Goal: Information Seeking & Learning: Find specific fact

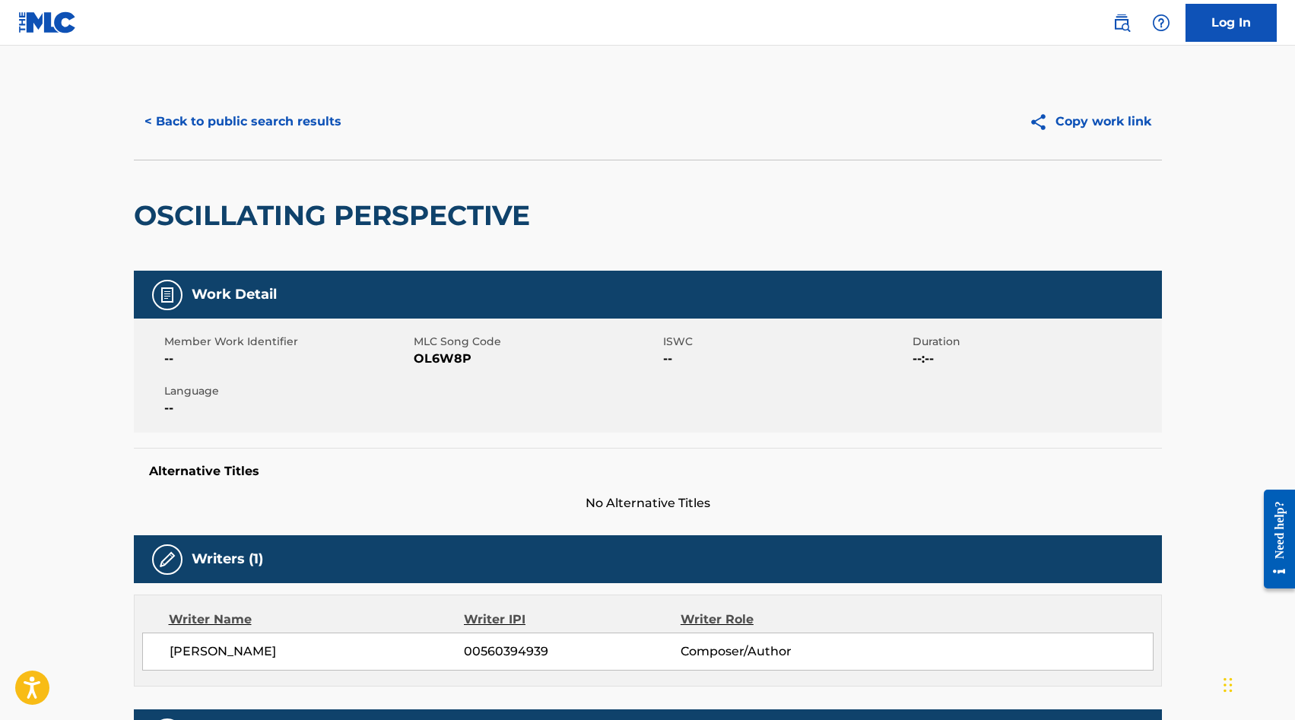
click at [252, 122] on button "< Back to public search results" at bounding box center [243, 122] width 218 height 38
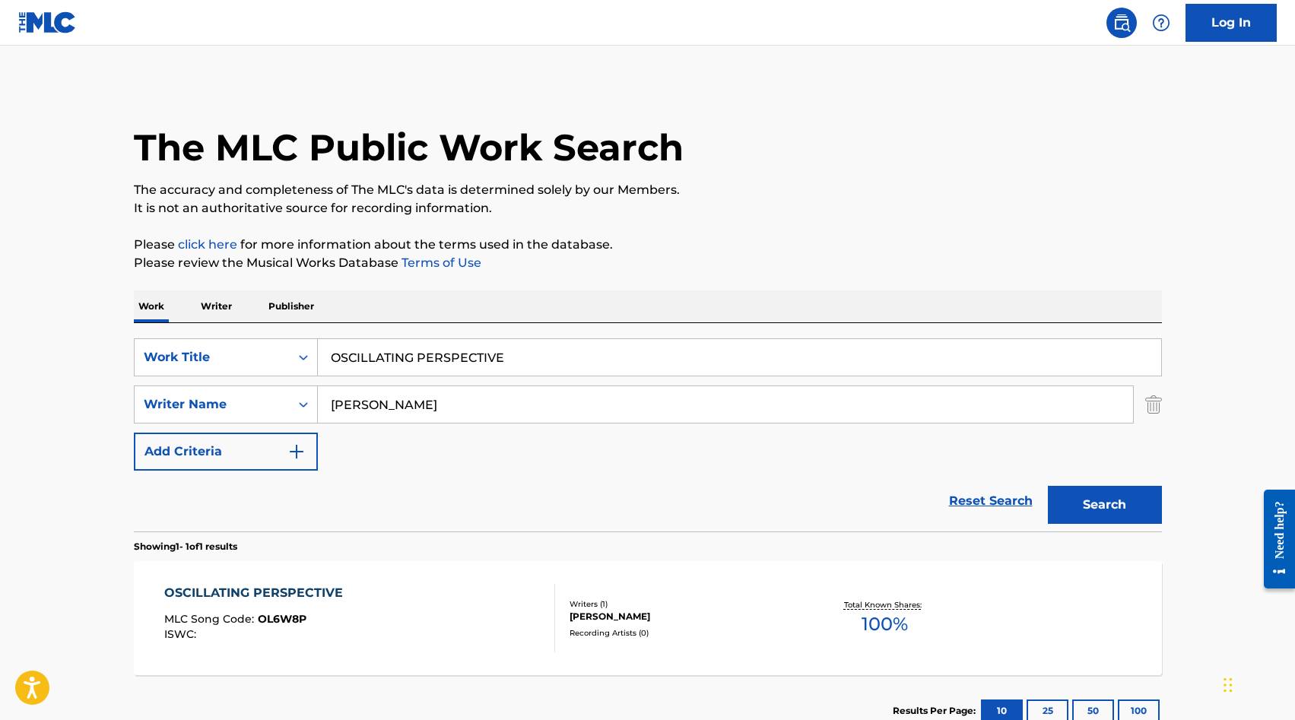
drag, startPoint x: 518, startPoint y: 352, endPoint x: 261, endPoint y: 300, distance: 261.3
click at [277, 306] on div "Work Writer Publisher SearchWithCriteriab6d2e3c7-8b5f-4cc7-beb4-41abcd25d1f2 Wo…" at bounding box center [648, 518] width 1028 height 456
paste input "DD CYCL"
type input "ODD CYCLE"
drag, startPoint x: 411, startPoint y: 404, endPoint x: 246, endPoint y: 368, distance: 168.9
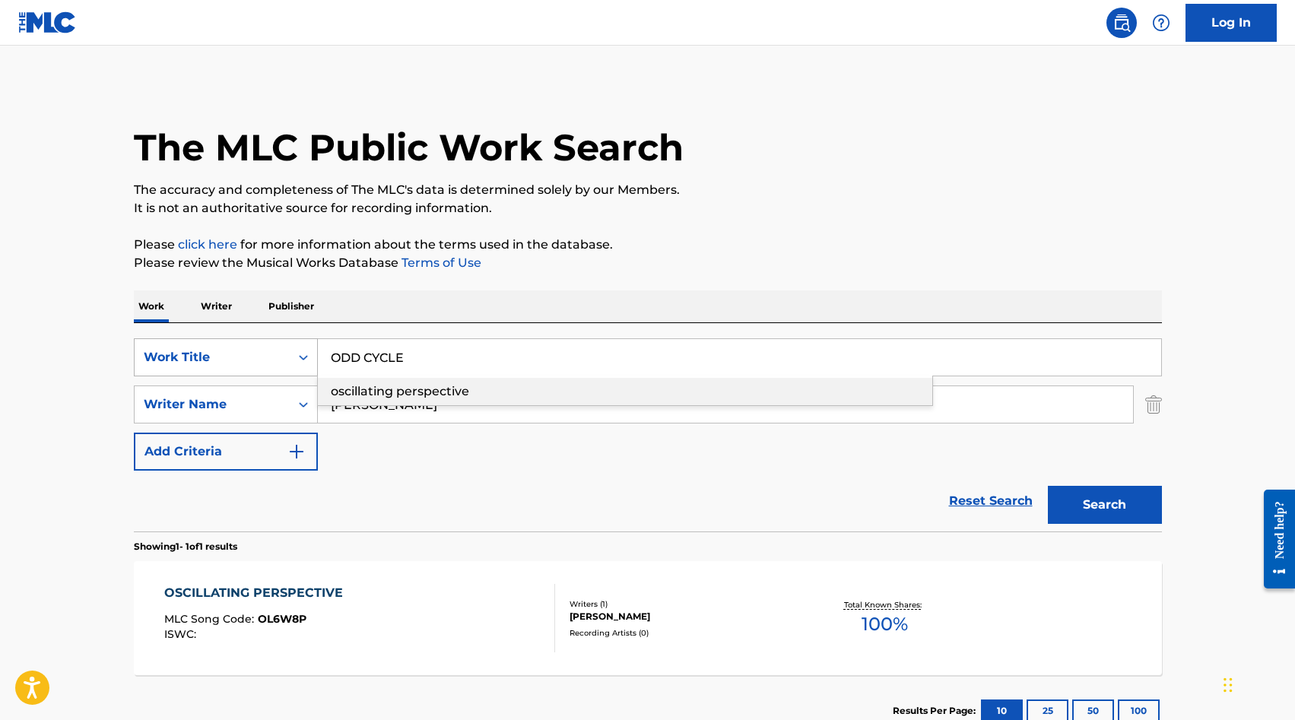
click at [249, 368] on div "SearchWithCriteriab6d2e3c7-8b5f-4cc7-beb4-41abcd25d1f2 Work Title ODD CYCLE osc…" at bounding box center [648, 357] width 1028 height 38
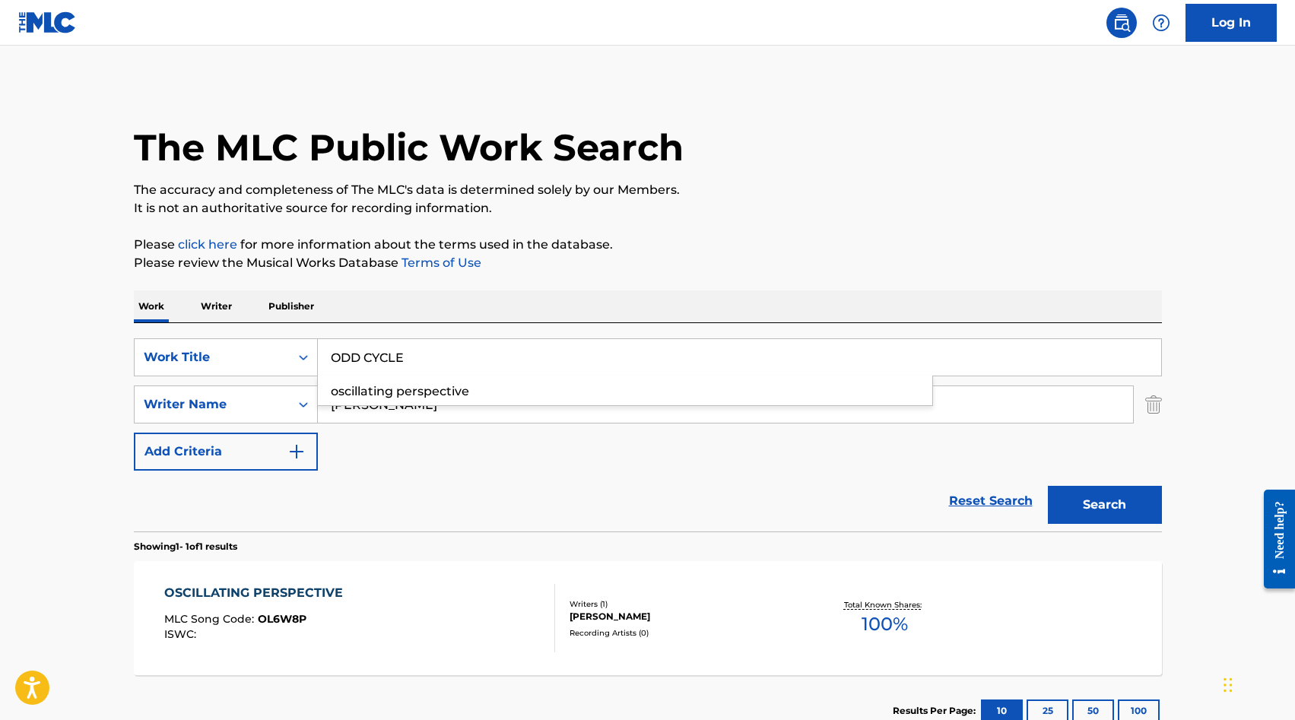
click at [420, 463] on div "SearchWithCriteriab6d2e3c7-8b5f-4cc7-beb4-41abcd25d1f2 Work Title ODD CYCLE osc…" at bounding box center [648, 404] width 1028 height 132
click at [435, 445] on div "SearchWithCriteriab6d2e3c7-8b5f-4cc7-beb4-41abcd25d1f2 Work Title ODD CYCLE osc…" at bounding box center [648, 404] width 1028 height 132
click at [451, 452] on div "SearchWithCriteriab6d2e3c7-8b5f-4cc7-beb4-41abcd25d1f2 Work Title ODD CYCLE osc…" at bounding box center [648, 404] width 1028 height 132
click at [544, 291] on div "Work Writer Publisher" at bounding box center [648, 306] width 1028 height 32
click at [487, 352] on input "ODD CYCLE" at bounding box center [739, 357] width 843 height 36
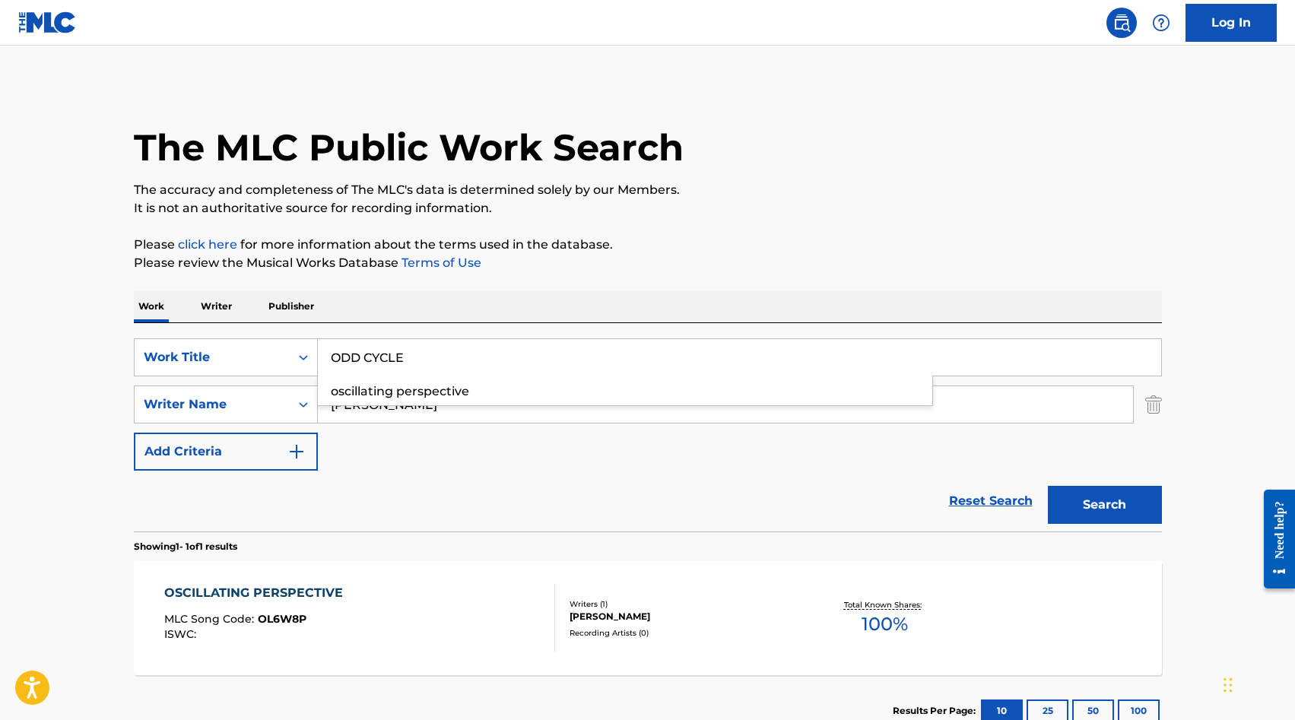
click at [1047, 486] on button "Search" at bounding box center [1104, 505] width 114 height 38
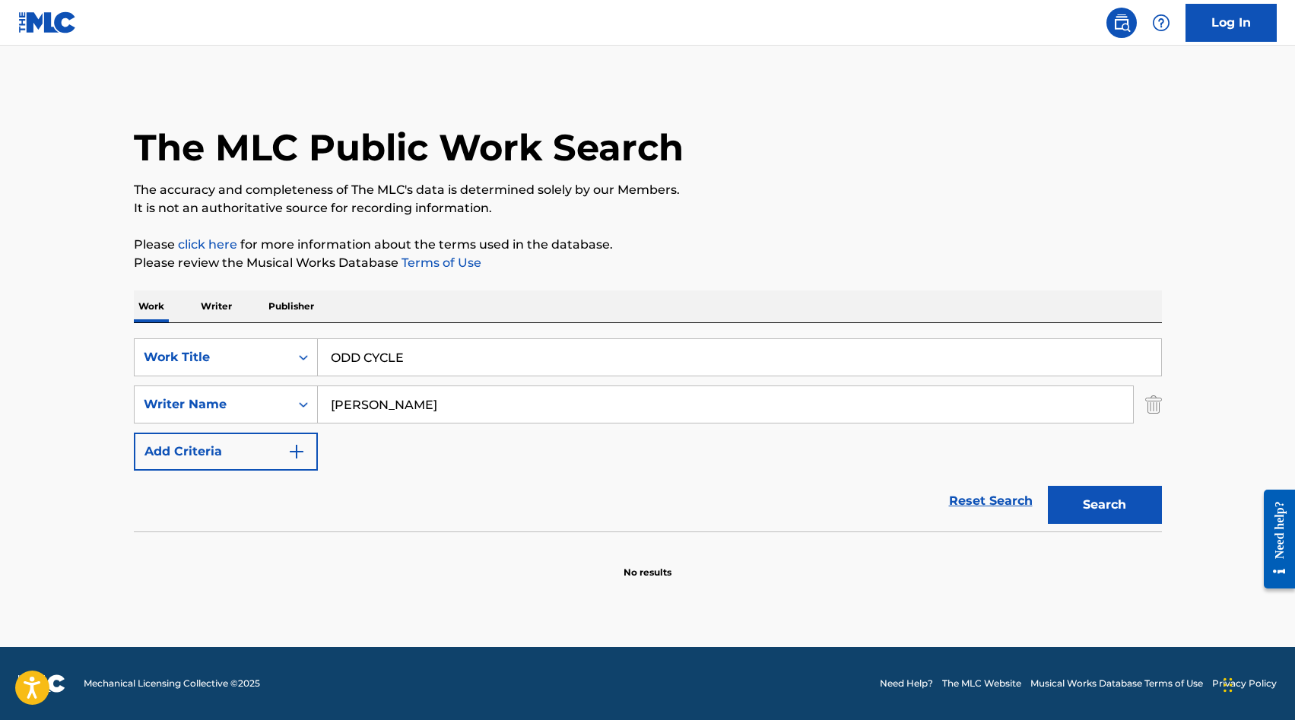
drag, startPoint x: 413, startPoint y: 405, endPoint x: 192, endPoint y: 379, distance: 222.8
click at [192, 379] on div "SearchWithCriteriab6d2e3c7-8b5f-4cc7-beb4-41abcd25d1f2 Work Title ODD CYCLE Sea…" at bounding box center [648, 404] width 1028 height 132
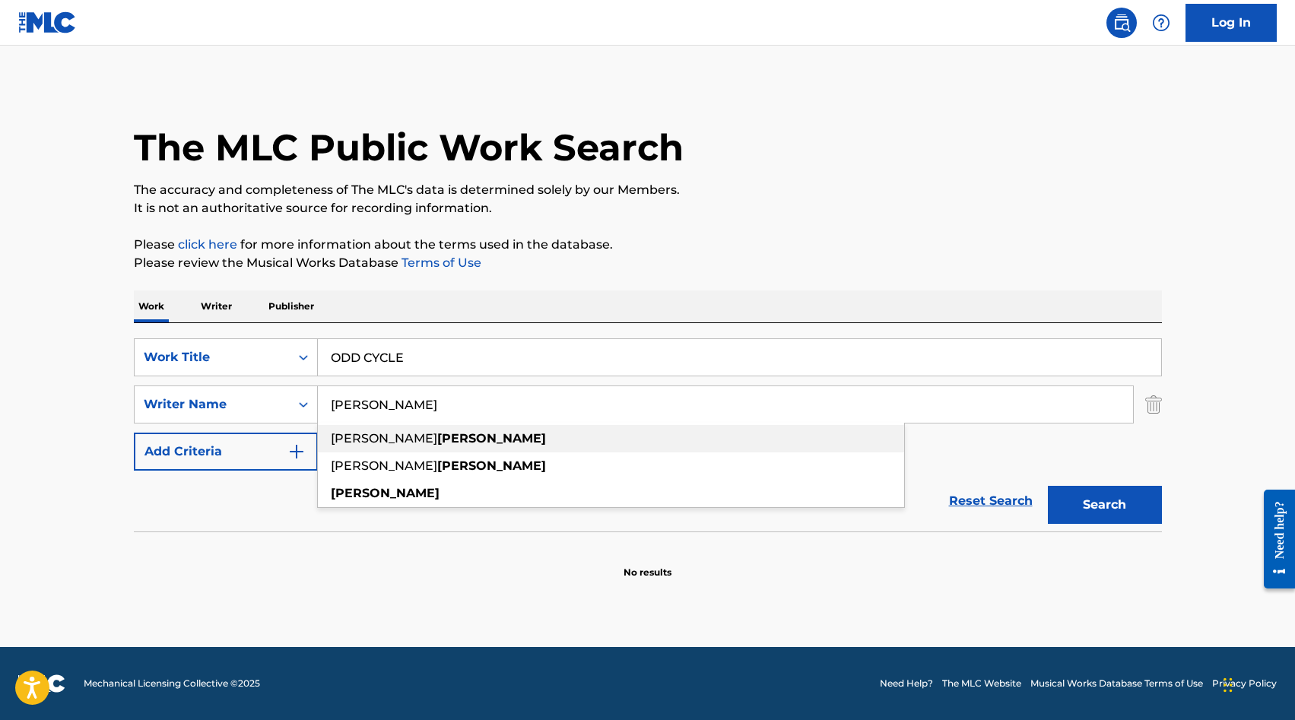
click at [379, 445] on span "[PERSON_NAME]" at bounding box center [384, 438] width 106 height 14
type input "[PERSON_NAME]"
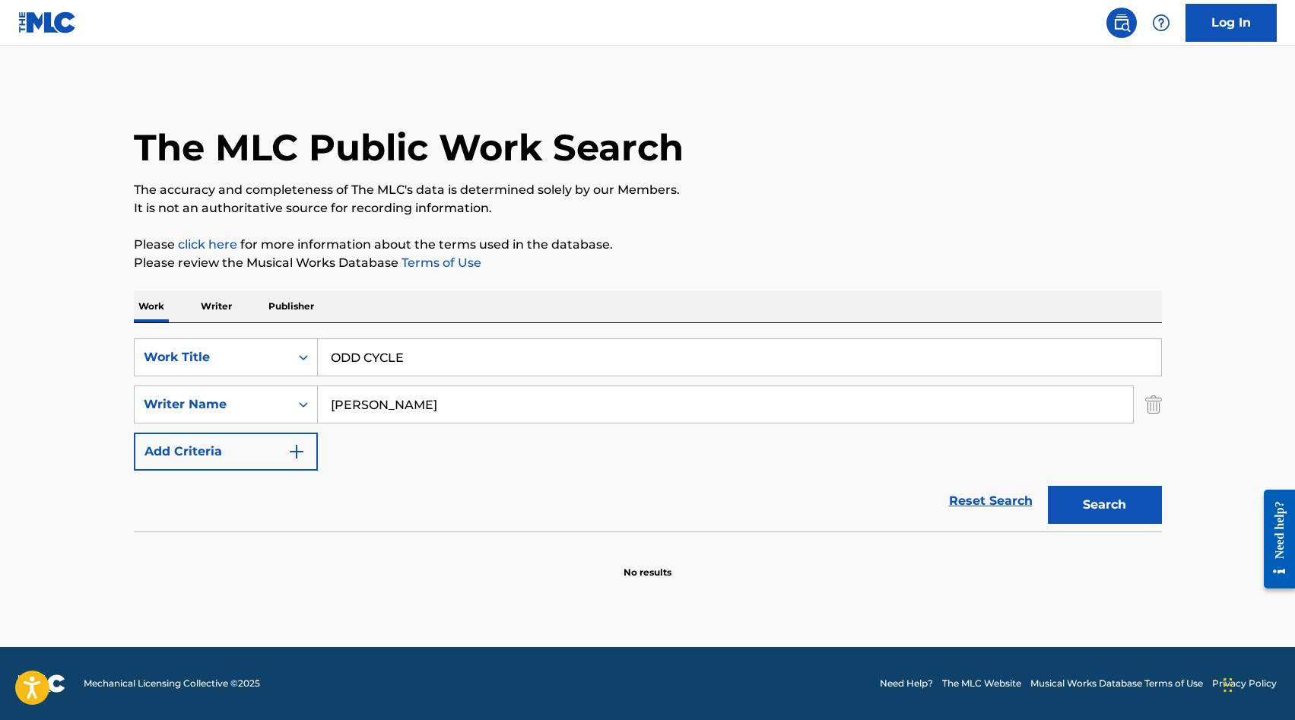
click at [1078, 493] on button "Search" at bounding box center [1104, 505] width 114 height 38
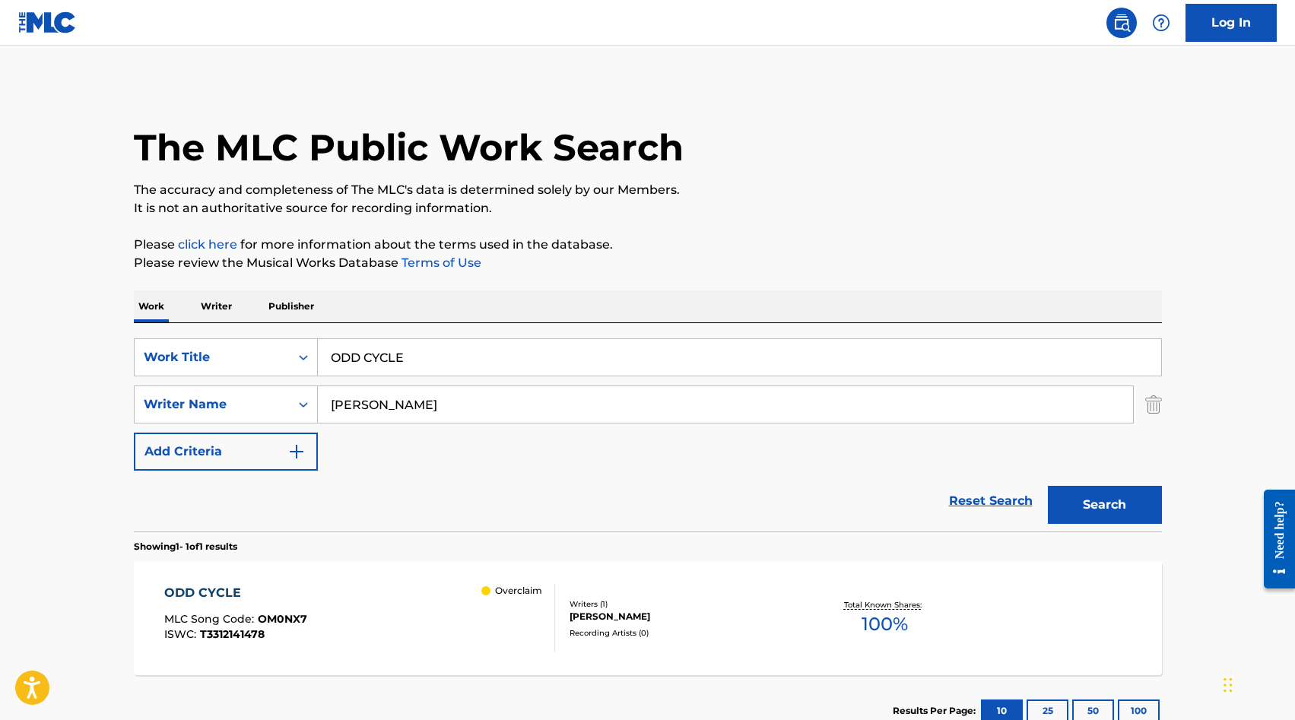
scroll to position [107, 0]
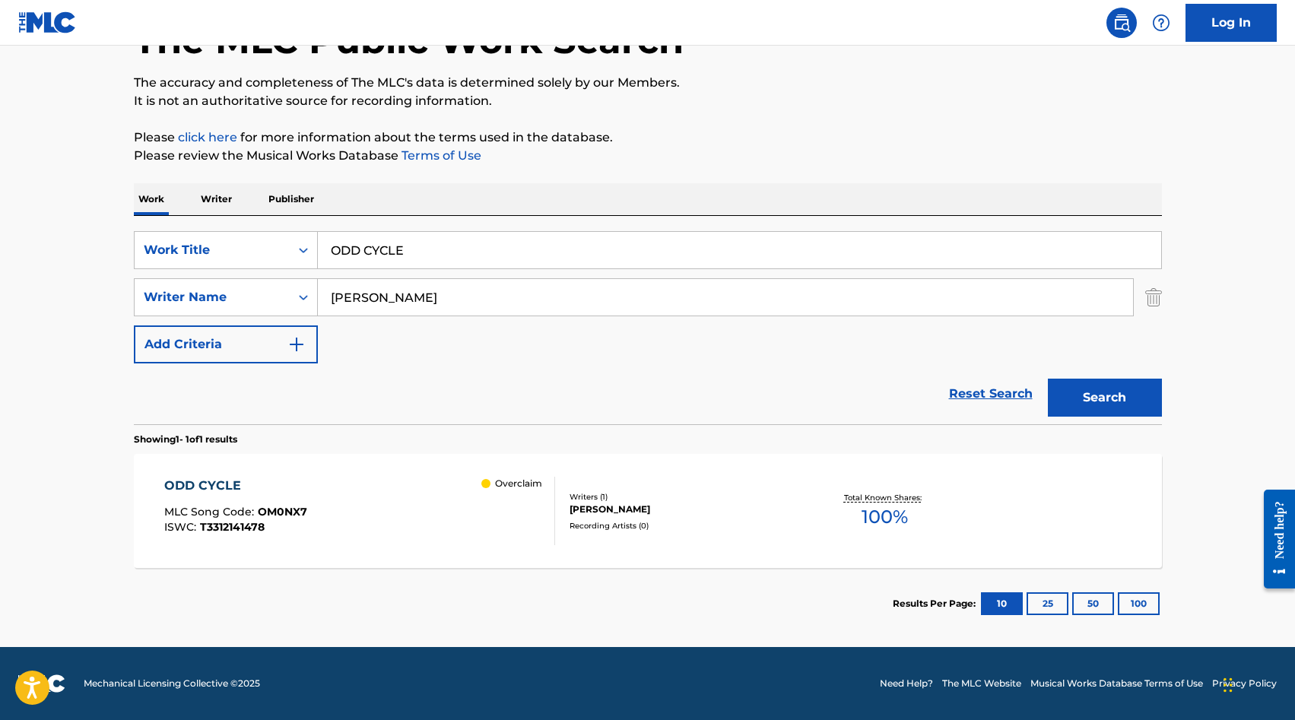
click at [414, 512] on div "ODD CYCLE MLC Song Code : OM0NX7 ISWC : T3312141478 Overclaim" at bounding box center [359, 511] width 391 height 68
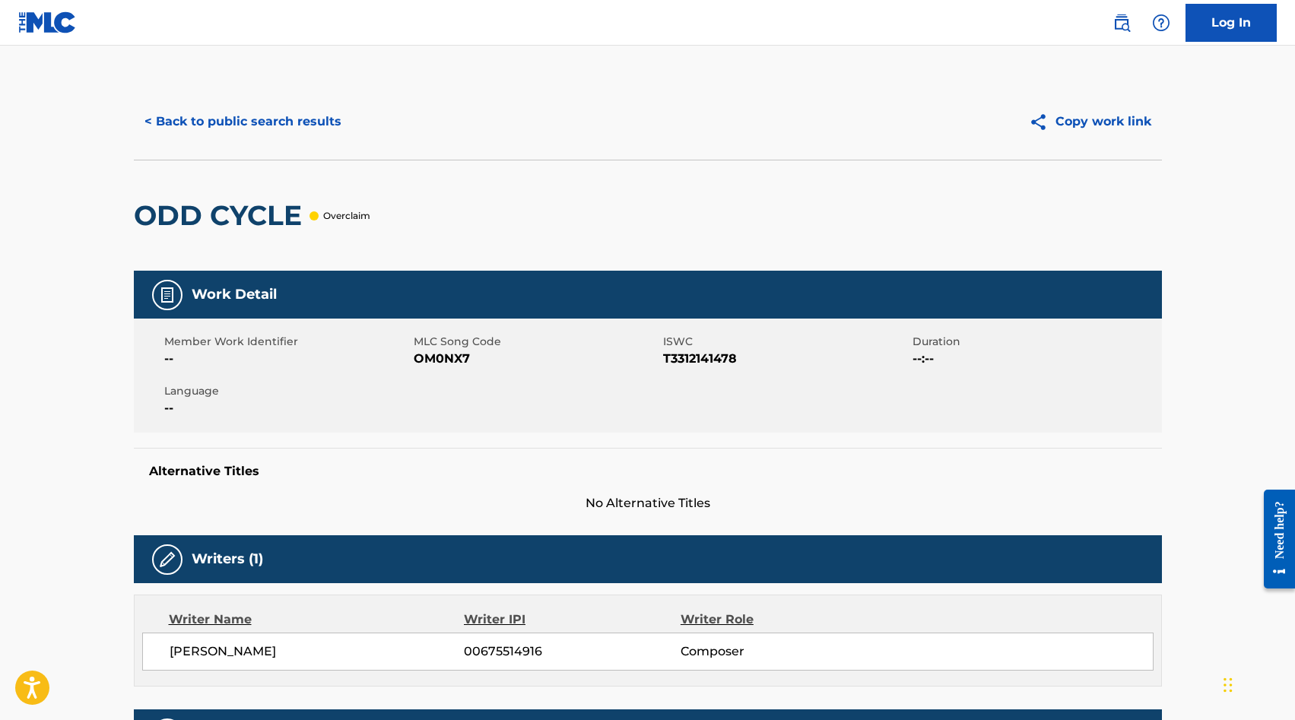
click at [239, 108] on button "< Back to public search results" at bounding box center [243, 122] width 218 height 38
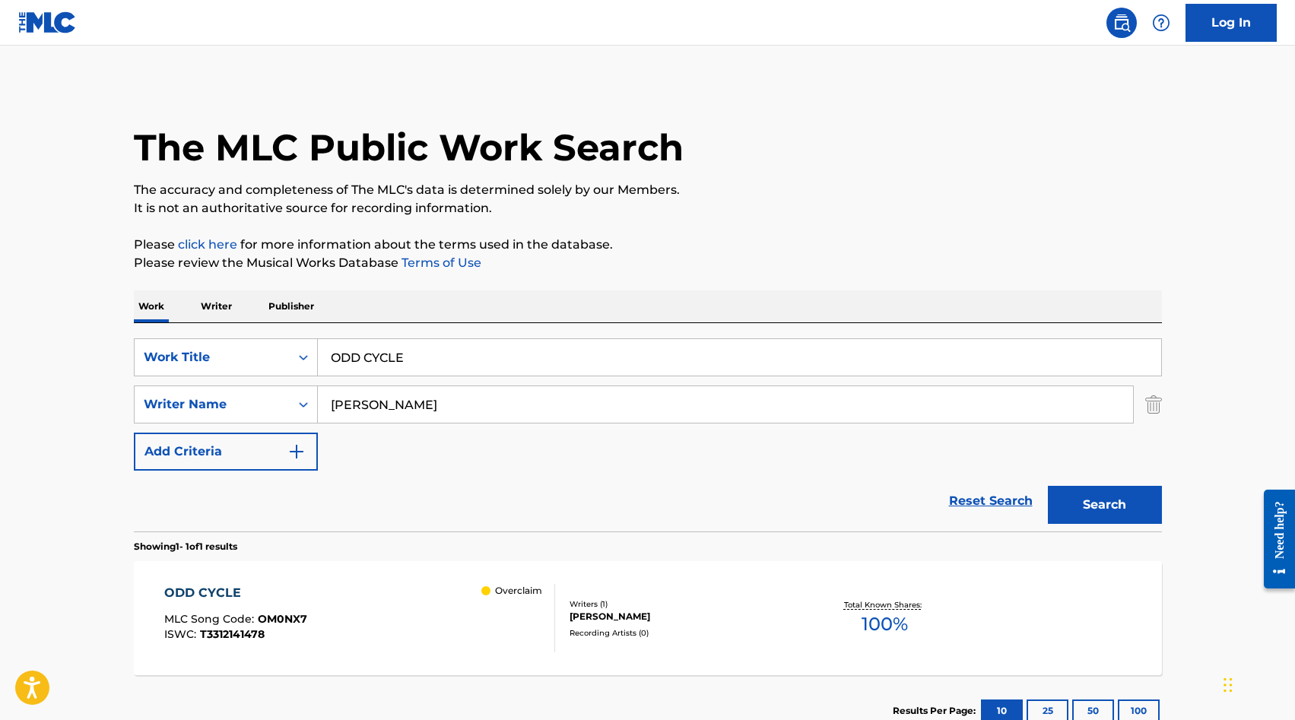
scroll to position [21, 0]
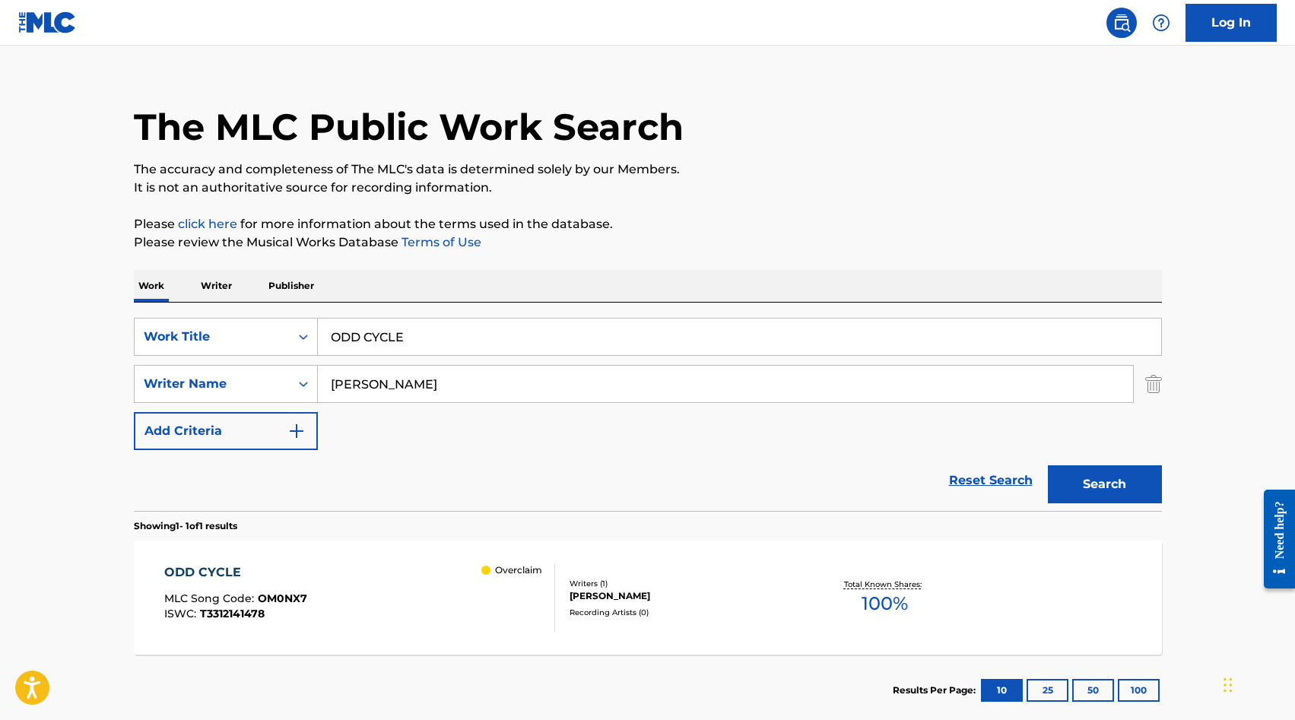
drag, startPoint x: 449, startPoint y: 336, endPoint x: 190, endPoint y: 309, distance: 260.6
click at [190, 310] on div "SearchWithCriteriab6d2e3c7-8b5f-4cc7-beb4-41abcd25d1f2 Work Title ODD CYCLE Sea…" at bounding box center [648, 407] width 1028 height 208
paste input "GEOSMIN"
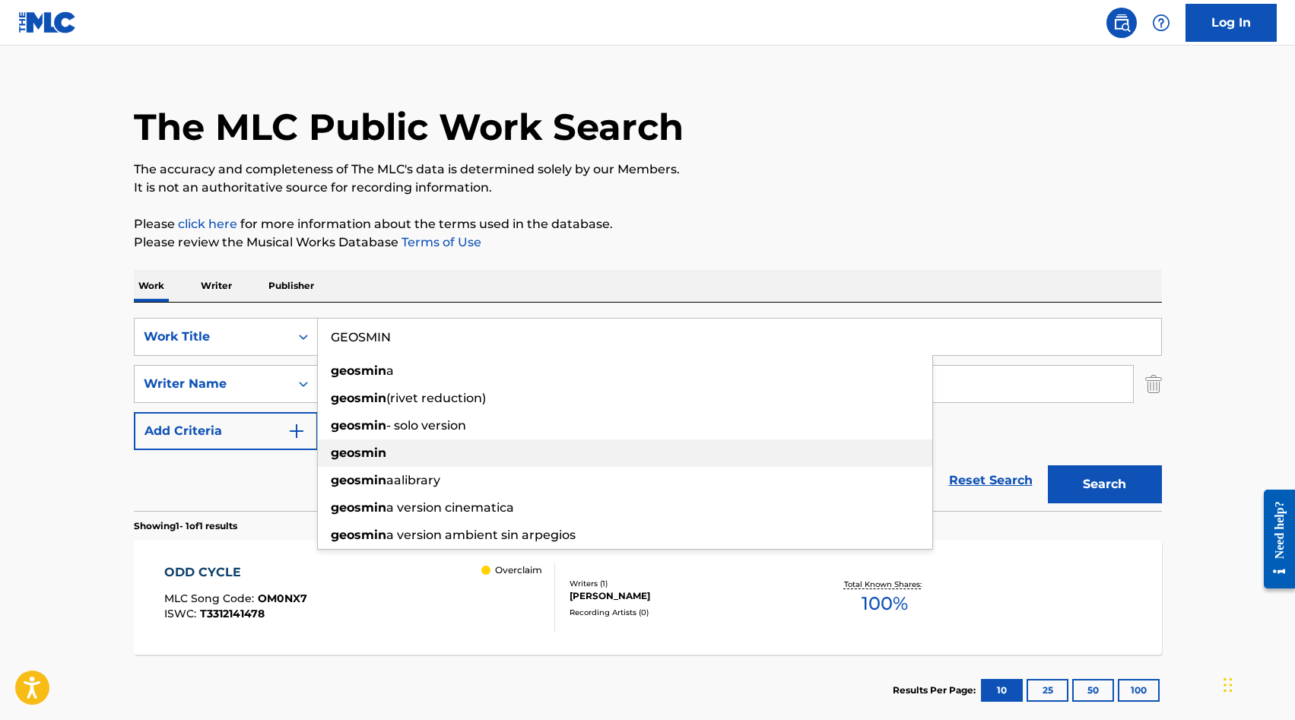
click at [426, 451] on div "geosmin" at bounding box center [625, 452] width 614 height 27
type input "geosmin"
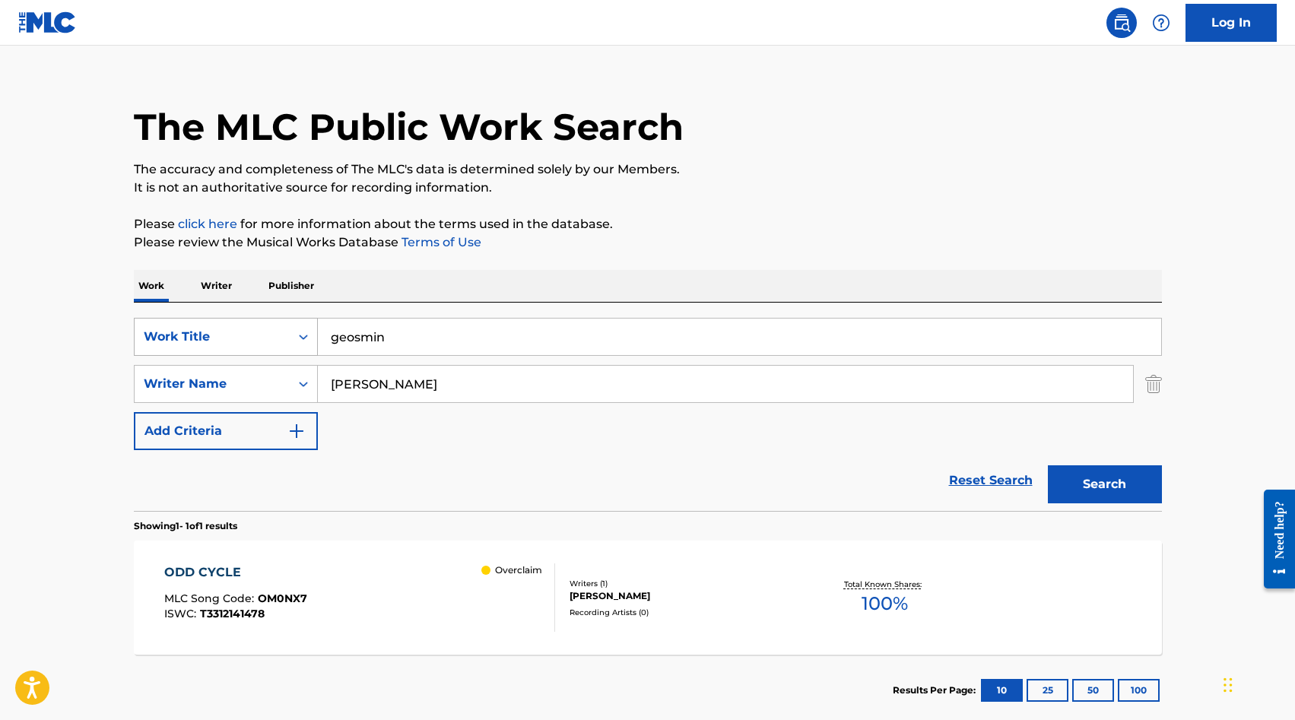
drag, startPoint x: 437, startPoint y: 386, endPoint x: 170, endPoint y: 331, distance: 273.3
click at [192, 340] on div "SearchWithCriteriab6d2e3c7-8b5f-4cc7-beb4-41abcd25d1f2 Work Title geosmin Searc…" at bounding box center [648, 384] width 1028 height 132
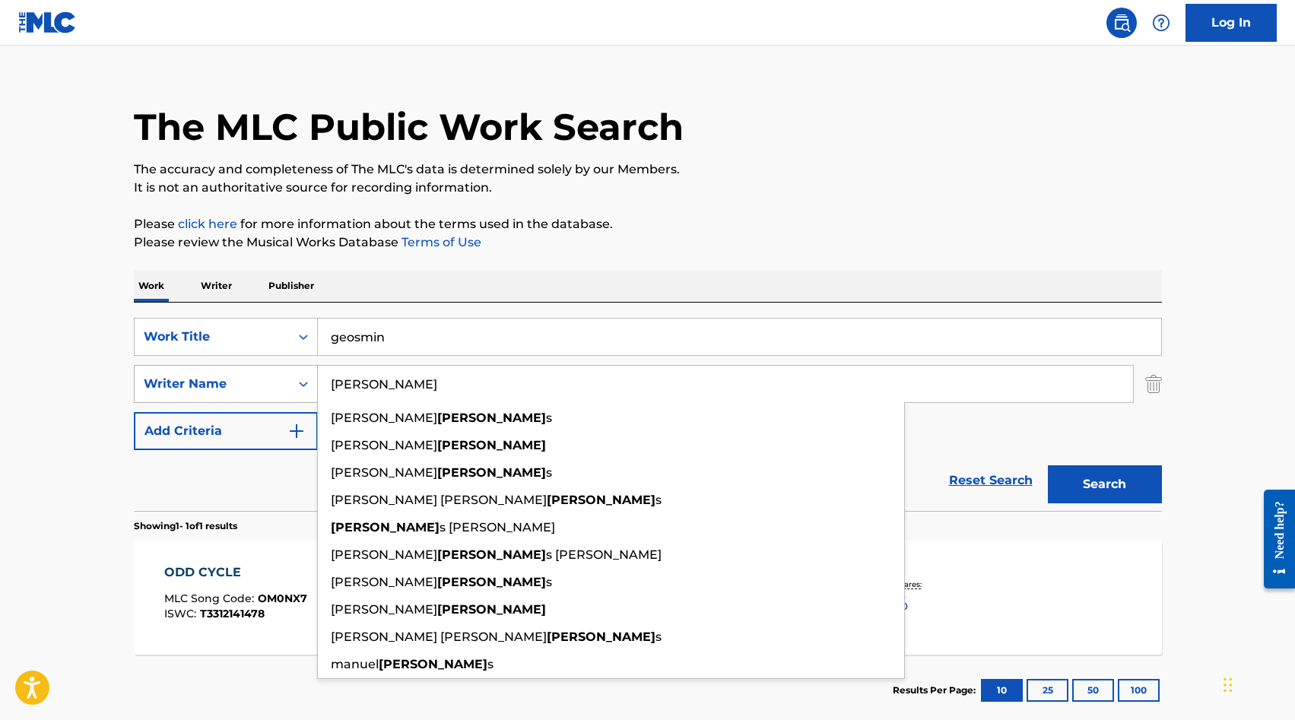
type input "[PERSON_NAME]"
click at [1047, 465] on button "Search" at bounding box center [1104, 484] width 114 height 38
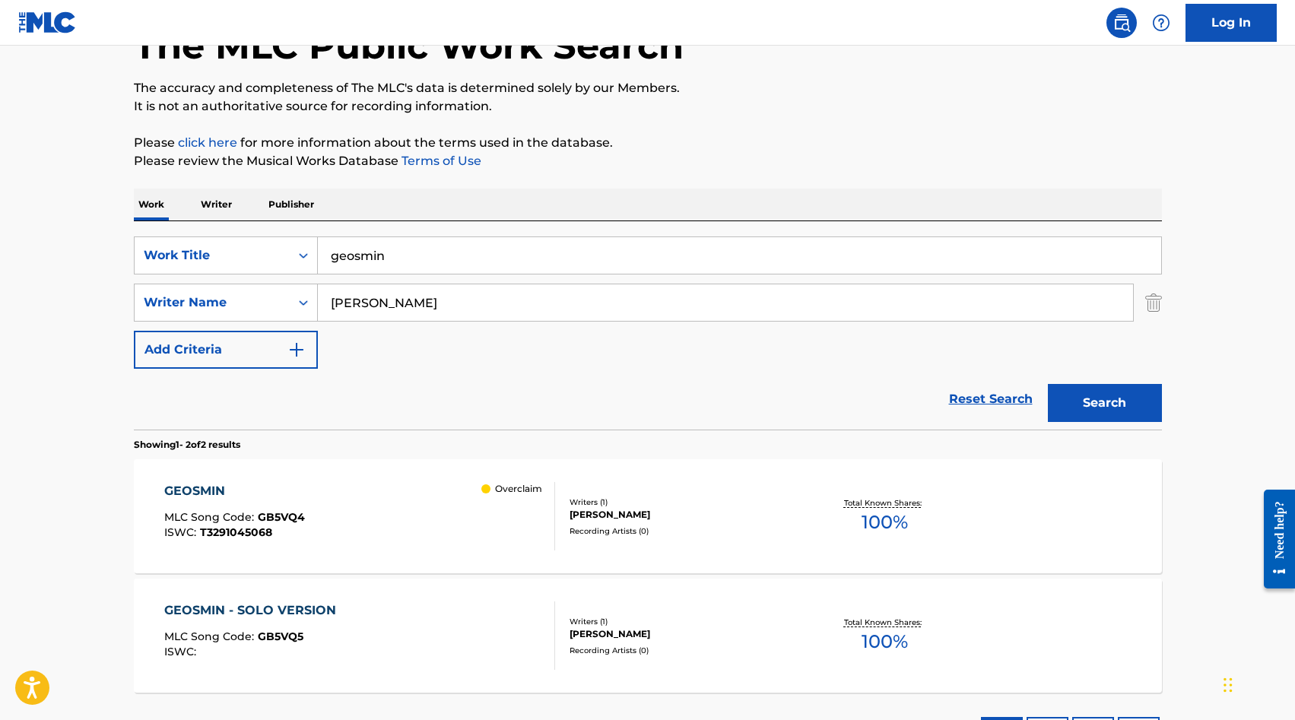
scroll to position [134, 0]
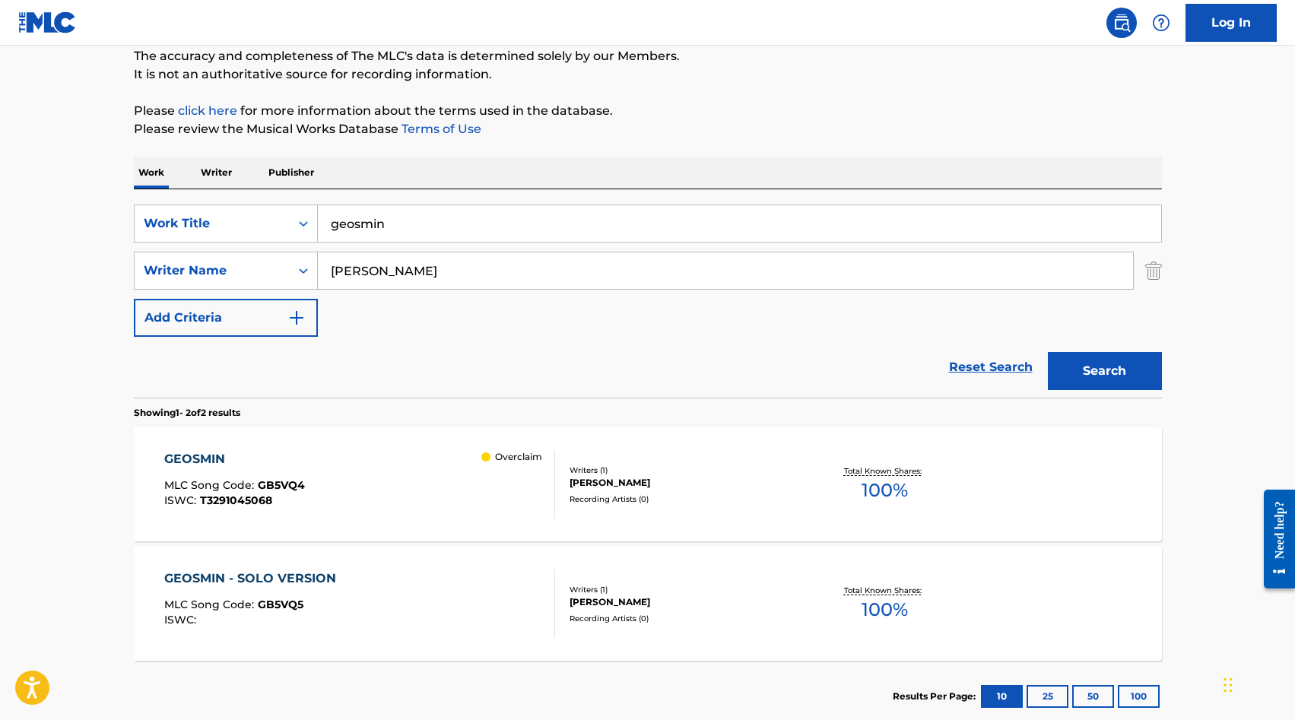
click at [429, 475] on div "GEOSMIN MLC Song Code : GB5VQ4 ISWC : T3291045068 Overclaim" at bounding box center [359, 484] width 391 height 68
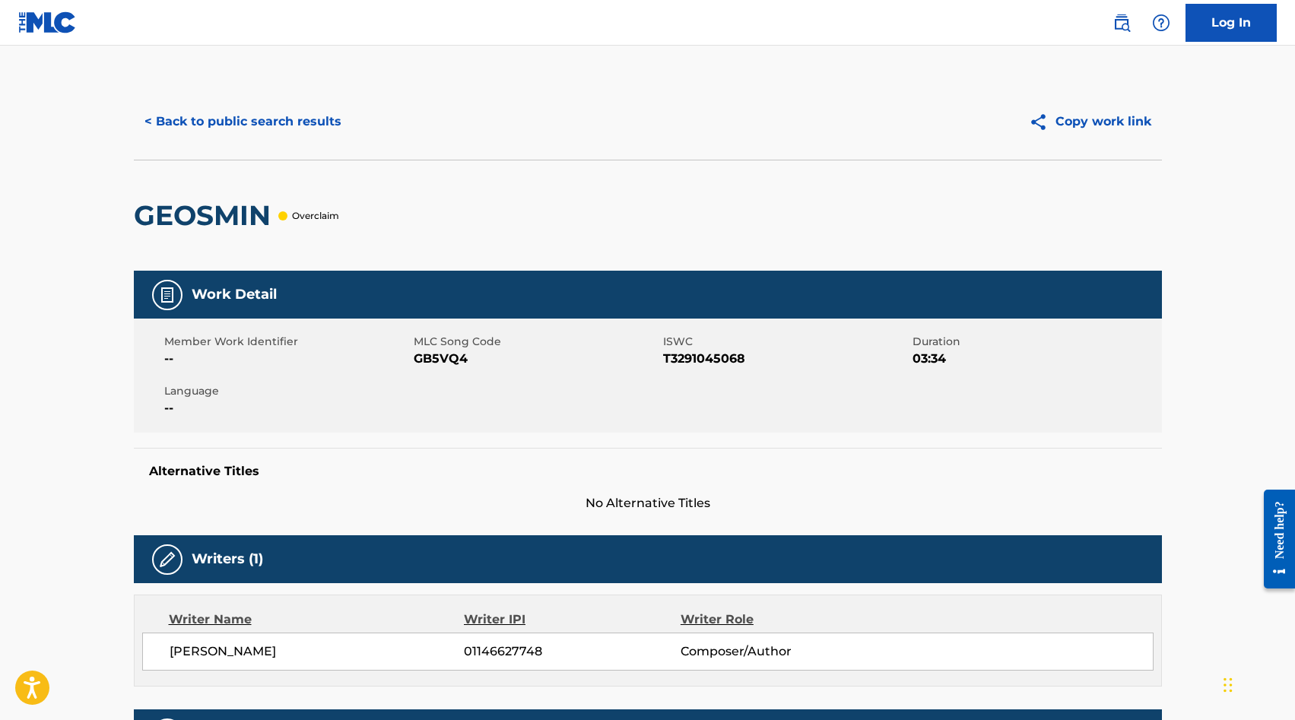
click at [189, 131] on button "< Back to public search results" at bounding box center [243, 122] width 218 height 38
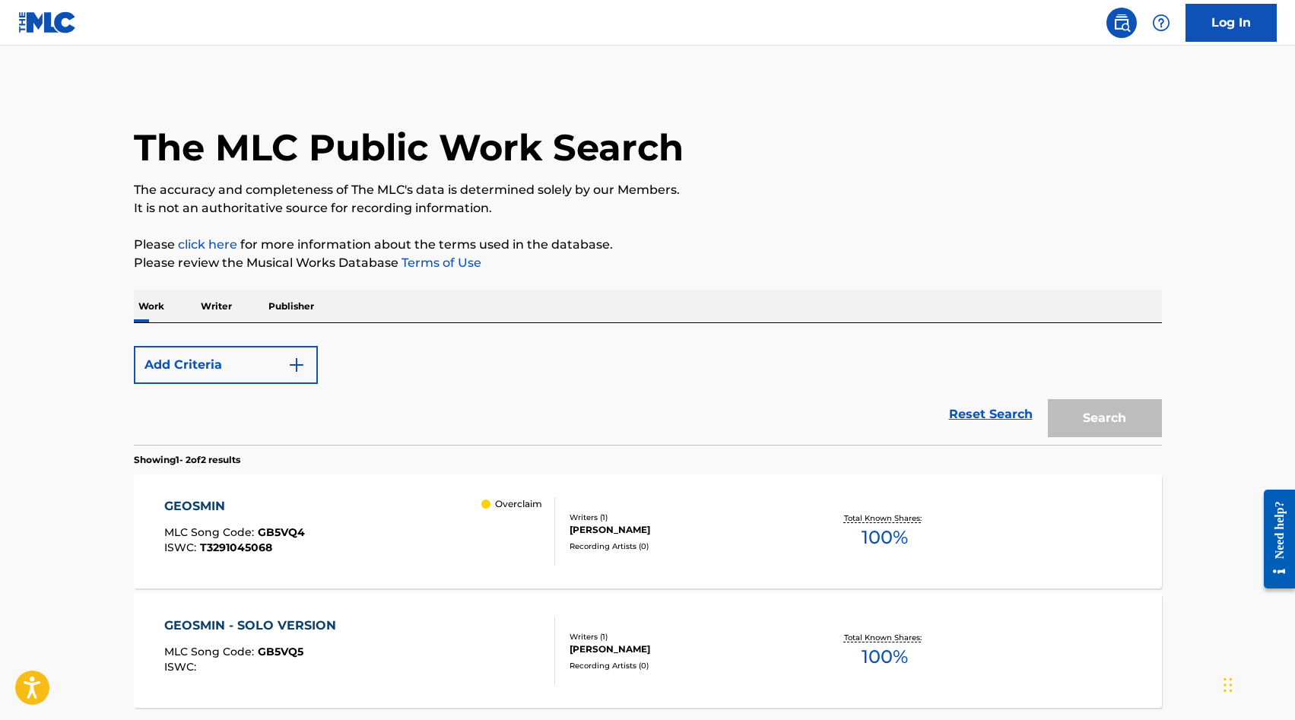
scroll to position [134, 0]
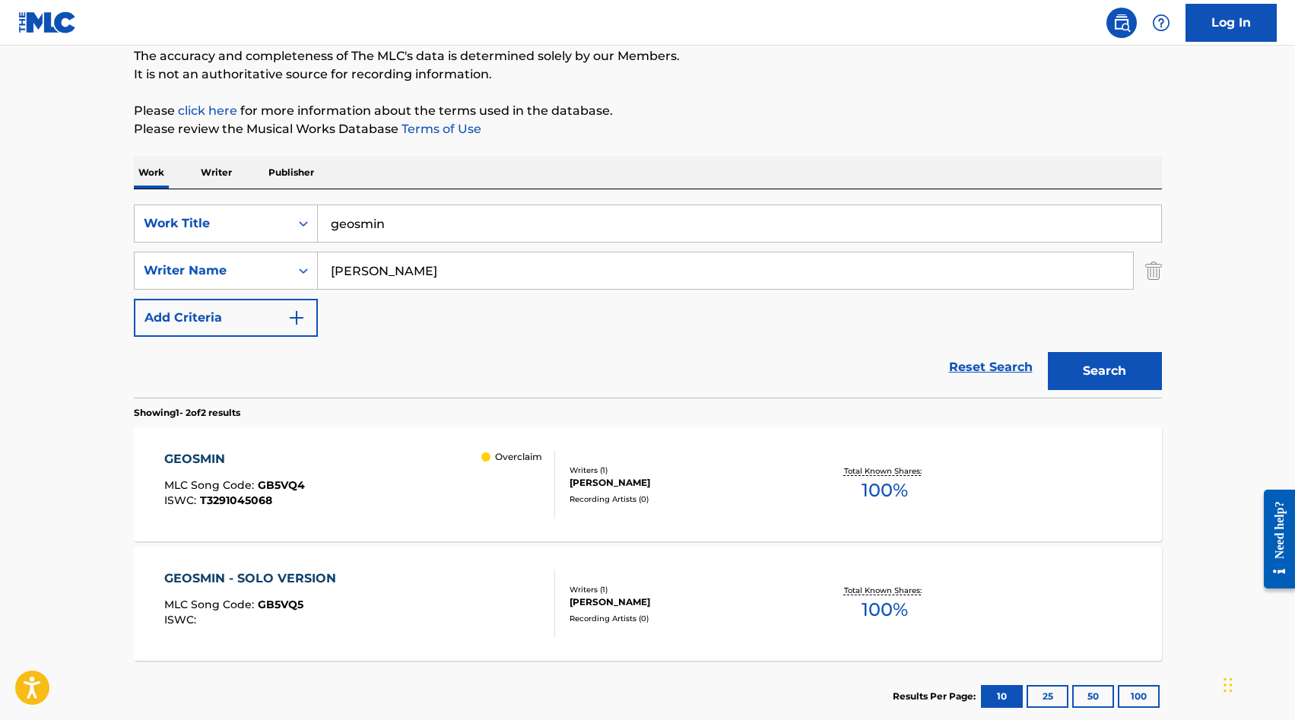
click at [436, 267] on input "[PERSON_NAME]" at bounding box center [725, 270] width 815 height 36
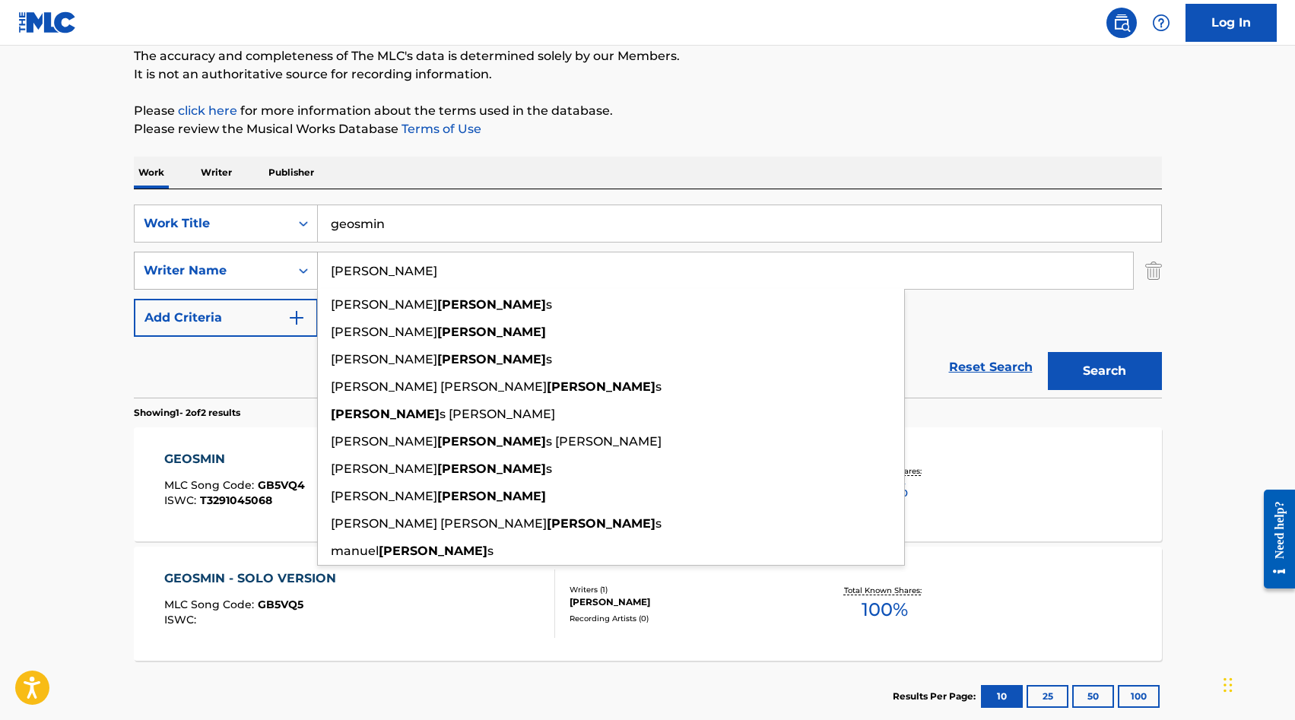
drag, startPoint x: 425, startPoint y: 273, endPoint x: 268, endPoint y: 271, distance: 156.6
click at [268, 271] on div "SearchWithCriteria2798ed7c-1b8c-4715-b421-d7db04d0c4d5 Writer Name [PERSON_NAME…" at bounding box center [648, 271] width 1028 height 38
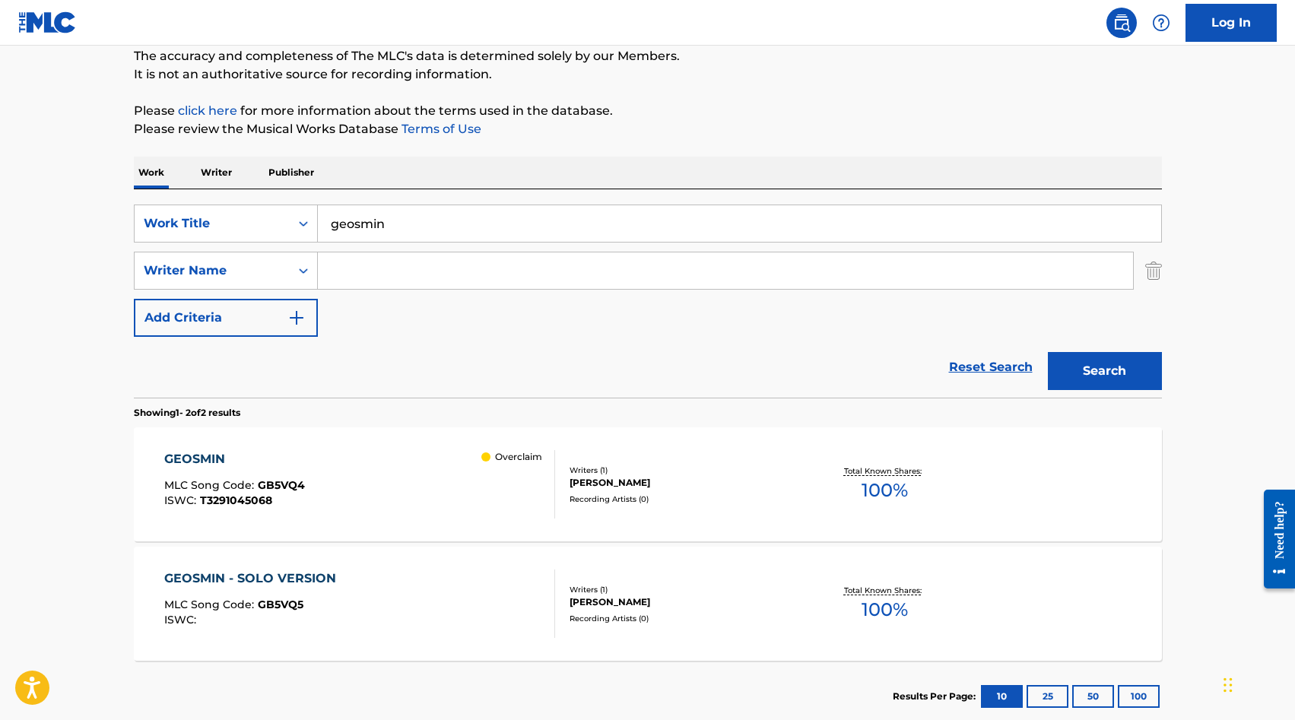
click at [477, 171] on div "Work Writer Publisher" at bounding box center [648, 173] width 1028 height 32
